Goal: Task Accomplishment & Management: Manage account settings

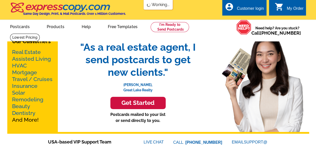
click at [251, 8] on div "Customer login" at bounding box center [250, 9] width 27 height 7
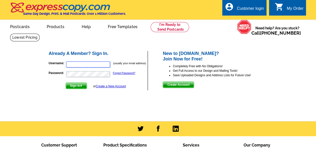
click at [72, 67] on input "Username:" at bounding box center [88, 65] width 44 height 6
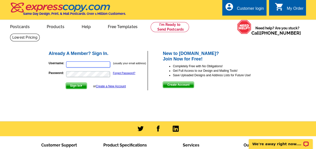
type input "[EMAIL_ADDRESS][DOMAIN_NAME]"
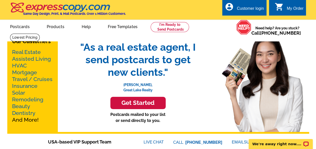
click at [249, 10] on div "Customer login" at bounding box center [250, 9] width 27 height 7
